Goal: Navigation & Orientation: Find specific page/section

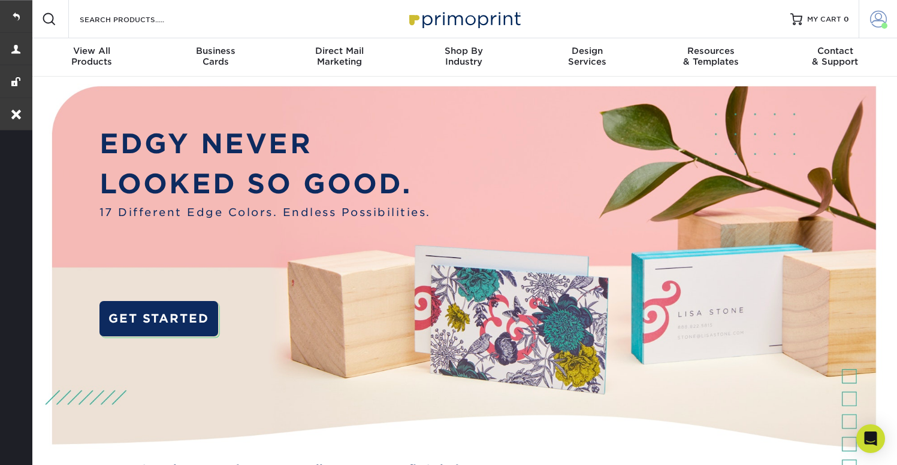
click at [876, 17] on span at bounding box center [878, 19] width 17 height 17
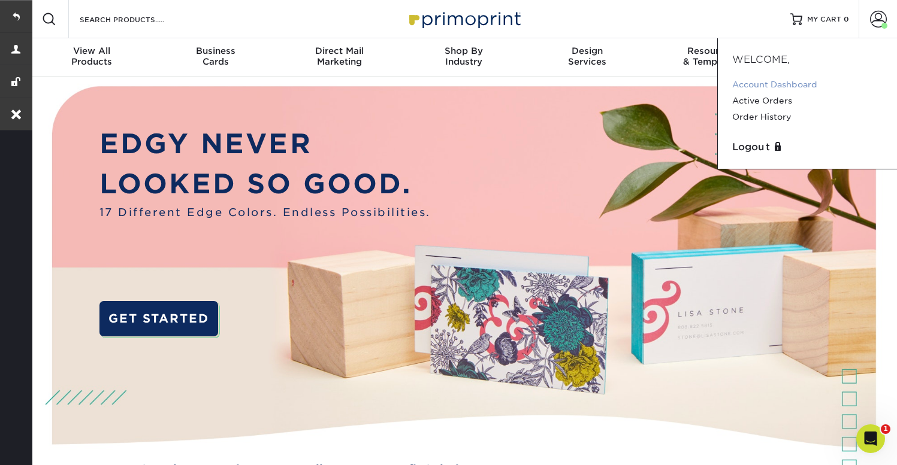
click at [786, 83] on link "Account Dashboard" at bounding box center [807, 85] width 150 height 16
